Goal: Task Accomplishment & Management: Manage account settings

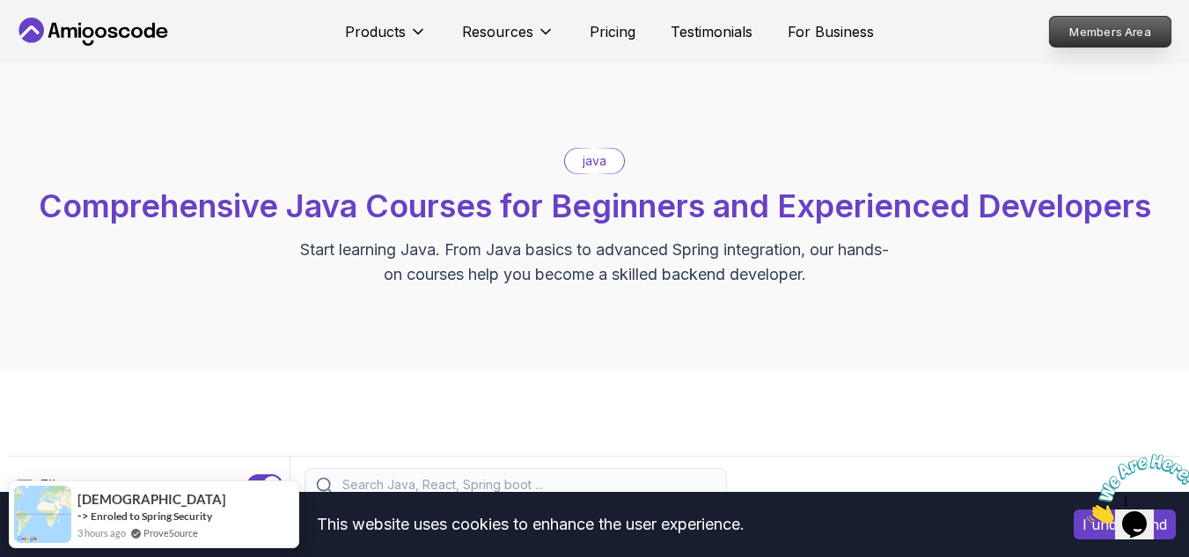
click at [1128, 41] on p "Members Area" at bounding box center [1110, 32] width 121 height 30
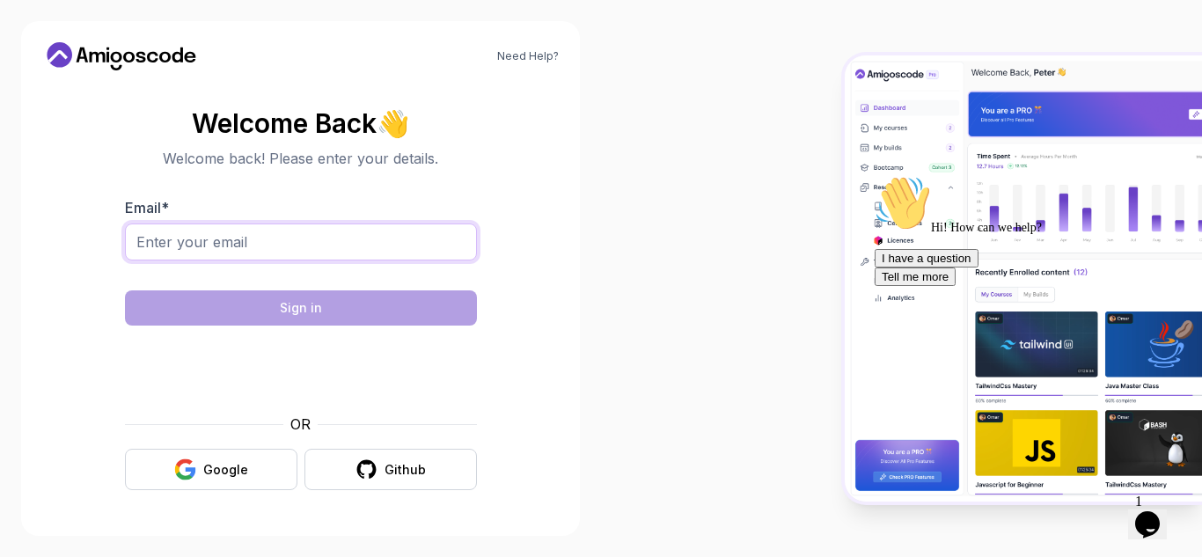
click at [301, 233] on input "Email *" at bounding box center [301, 242] width 352 height 37
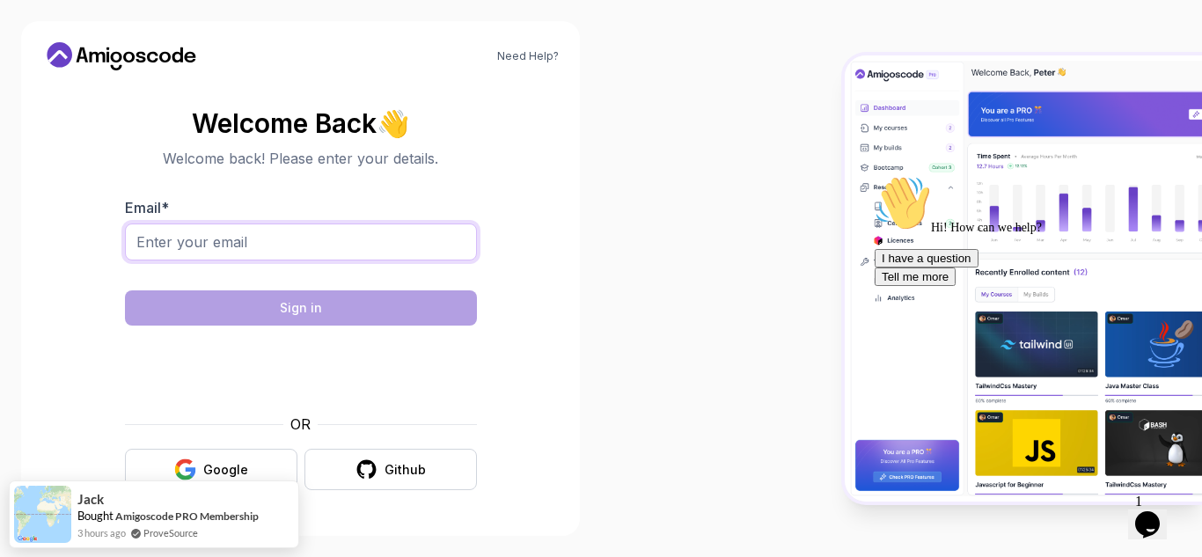
type input "[EMAIL_ADDRESS][DOMAIN_NAME]"
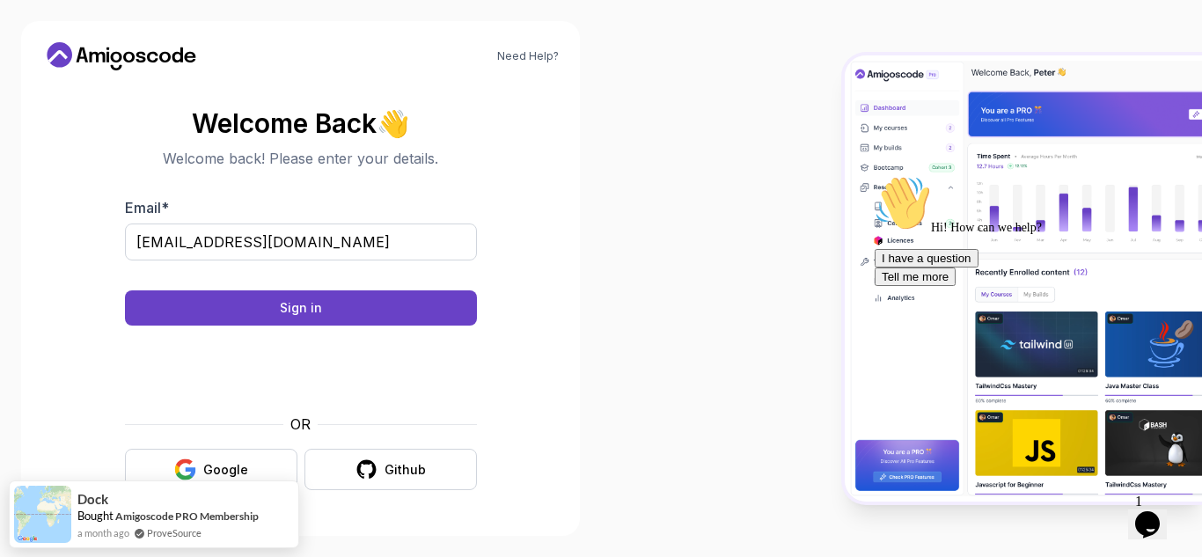
click at [835, 145] on body "Need Help? Welcome Back 👋 Welcome back! Please enter your details. Email * [EMA…" at bounding box center [601, 278] width 1202 height 557
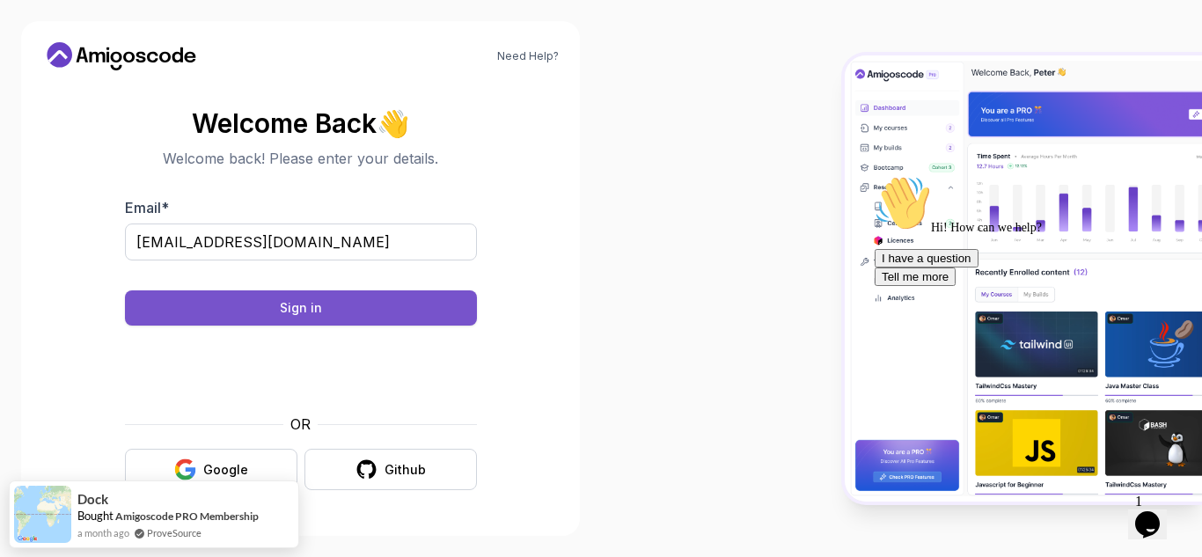
click at [290, 307] on div "Sign in" at bounding box center [301, 308] width 42 height 18
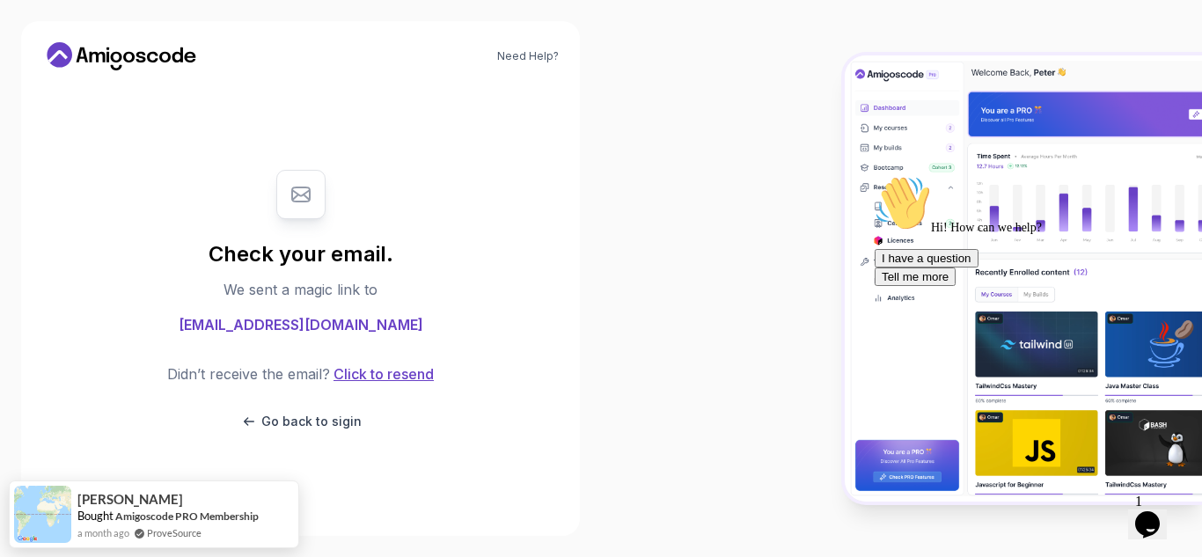
click at [394, 379] on button "Click to resend" at bounding box center [382, 374] width 104 height 21
